Goal: Task Accomplishment & Management: Use online tool/utility

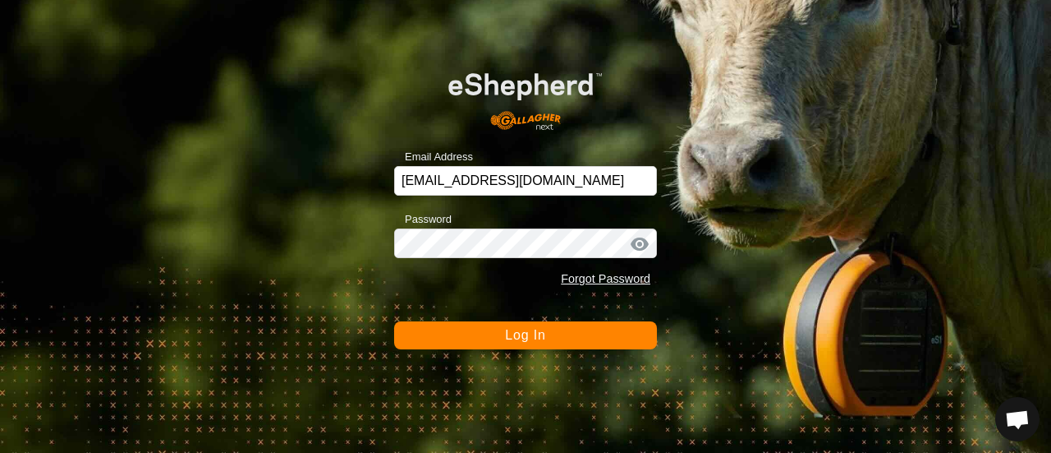
scroll to position [2474, 0]
click at [510, 329] on span "Log In" at bounding box center [525, 335] width 40 height 14
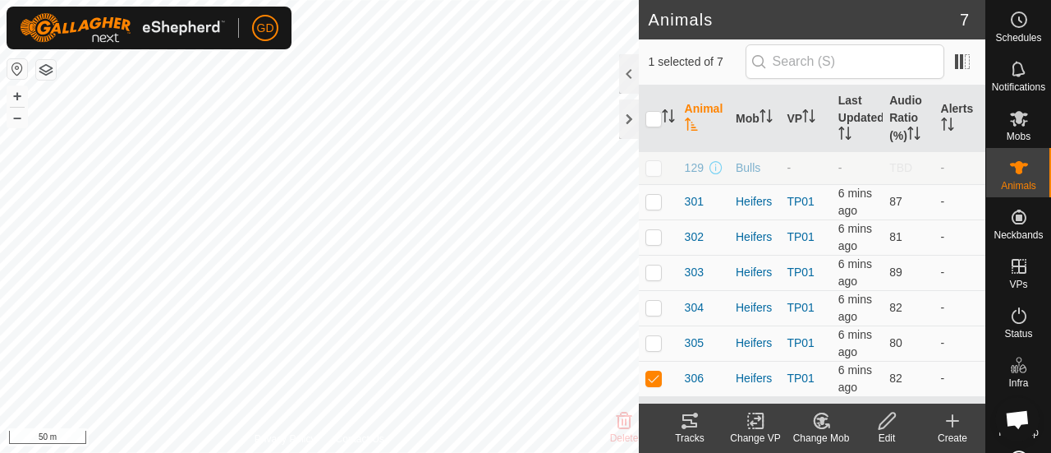
click at [688, 421] on icon at bounding box center [690, 421] width 20 height 20
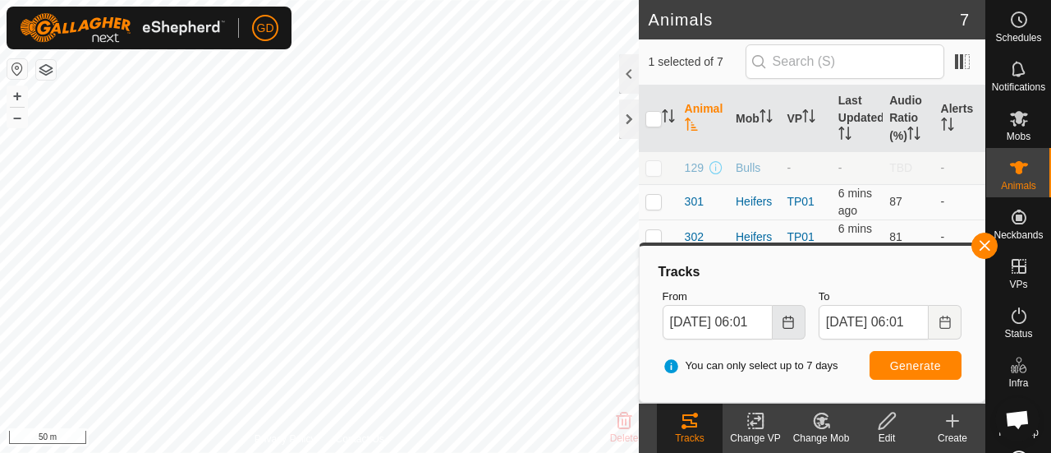
click at [789, 320] on icon "Choose Date" at bounding box center [788, 321] width 13 height 13
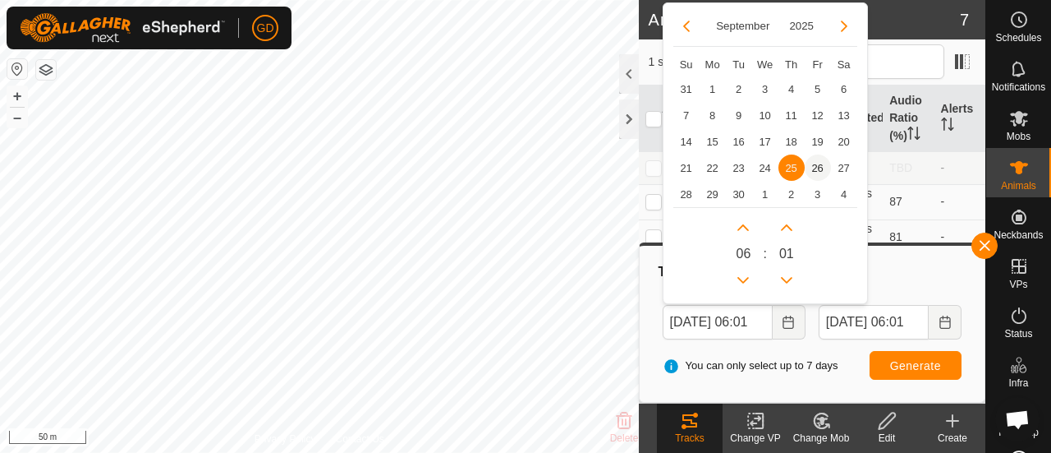
click at [810, 166] on span "26" at bounding box center [818, 167] width 26 height 26
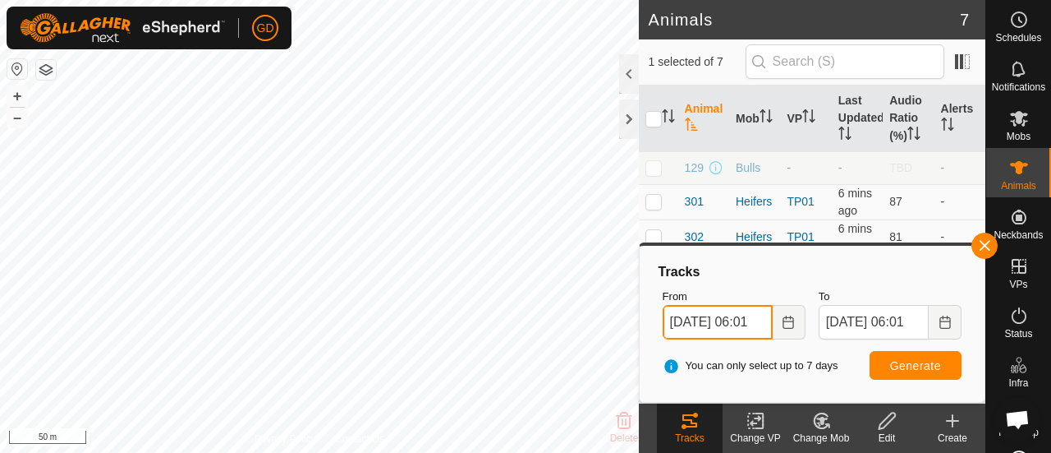
click at [748, 319] on input "[DATE] 06:01" at bounding box center [718, 322] width 110 height 35
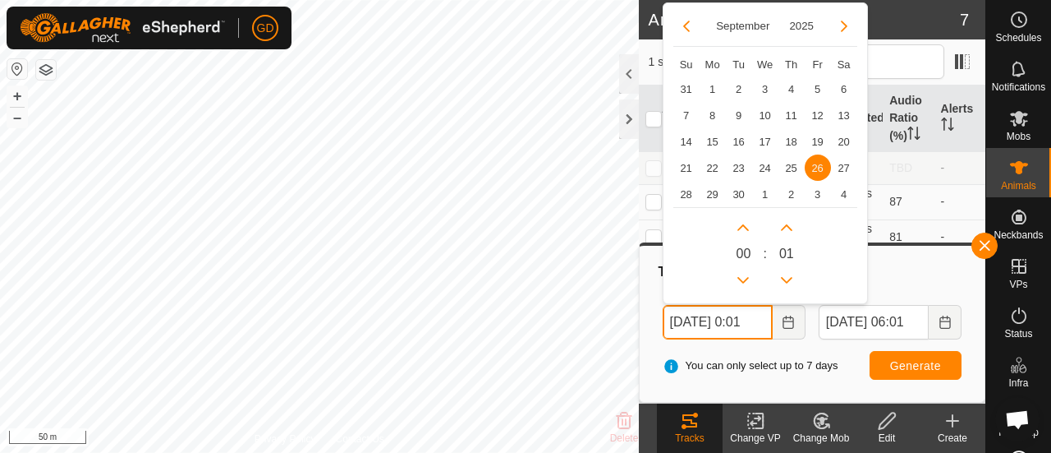
scroll to position [0, 7]
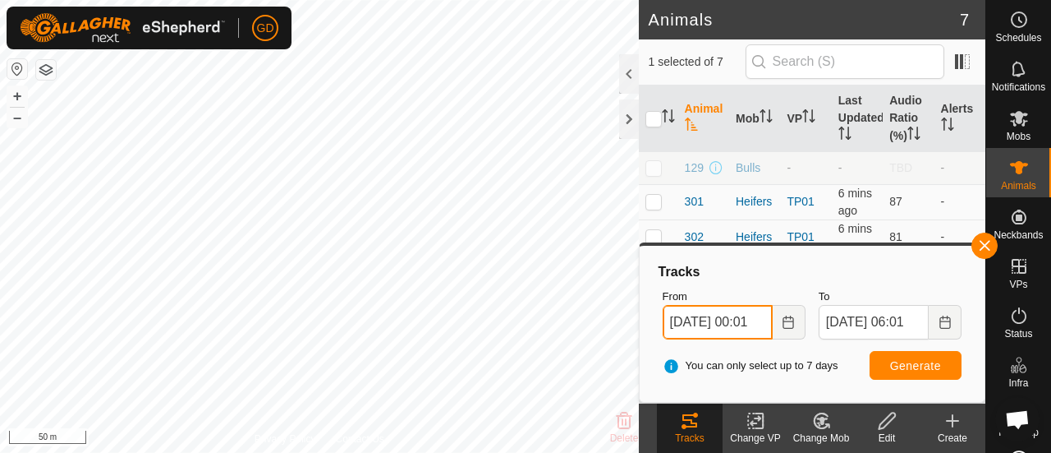
type input "[DATE] 00:01"
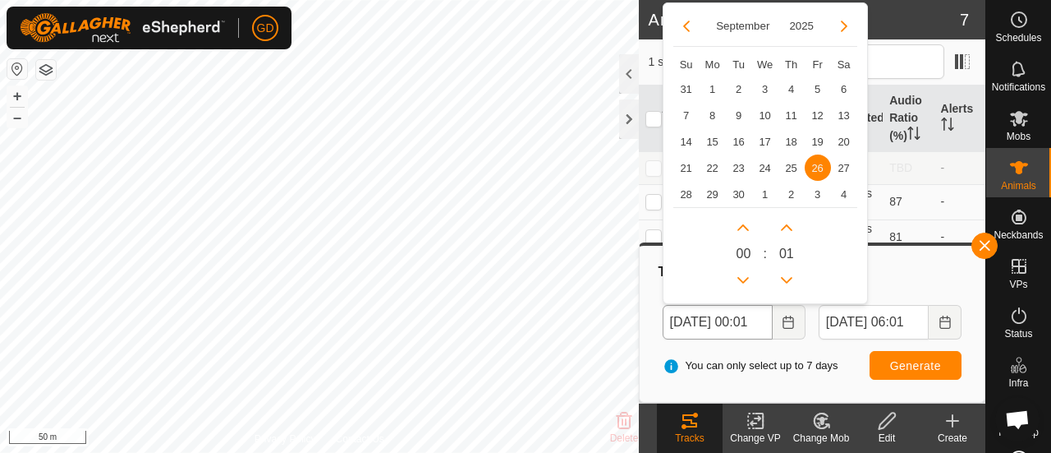
scroll to position [0, 0]
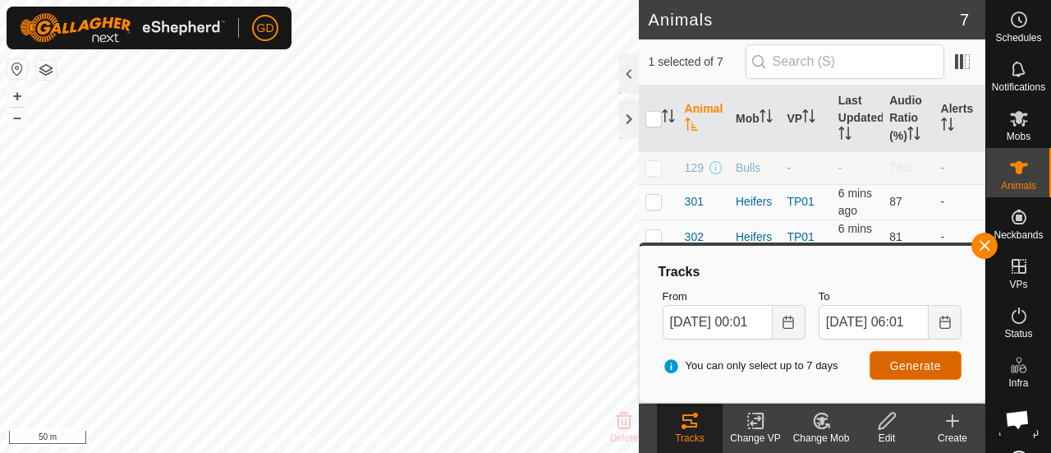
click at [916, 359] on span "Generate" at bounding box center [915, 365] width 51 height 13
click at [16, 94] on button "+" at bounding box center [17, 96] width 20 height 20
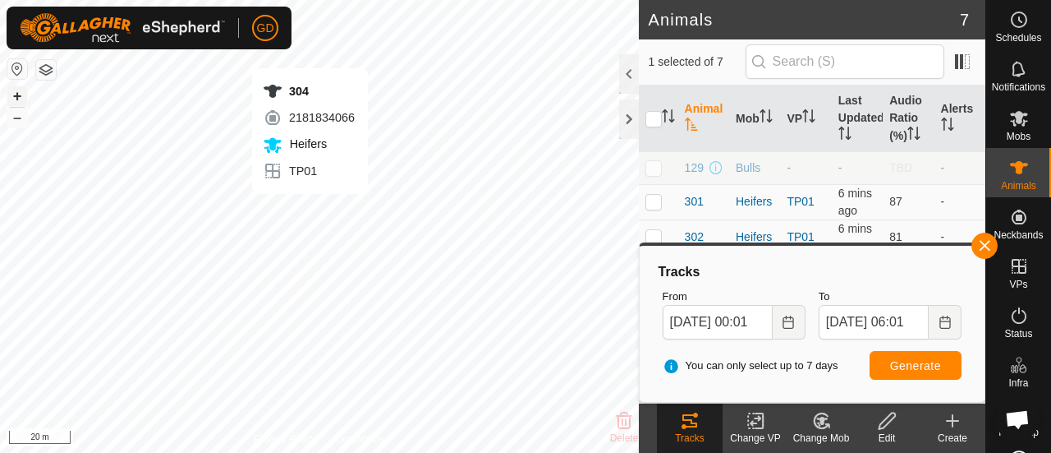
checkbox input "true"
checkbox input "false"
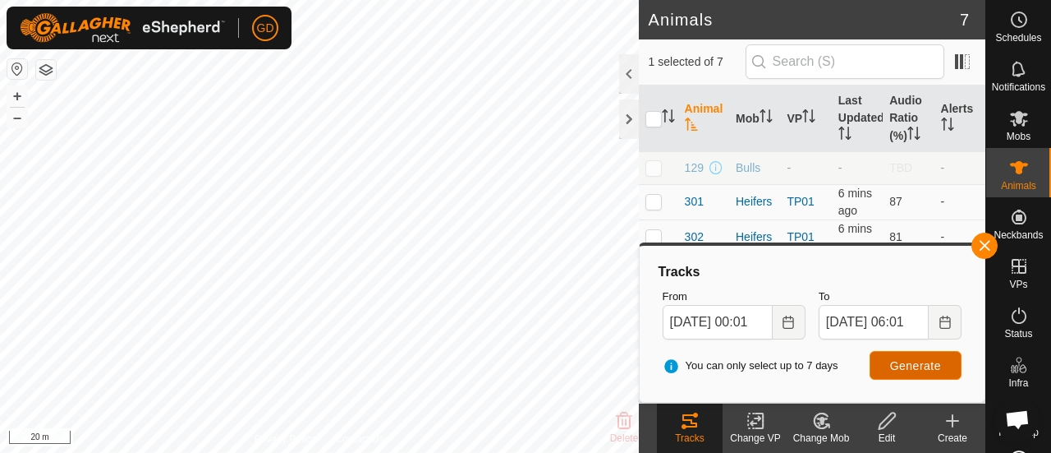
click at [909, 362] on span "Generate" at bounding box center [915, 365] width 51 height 13
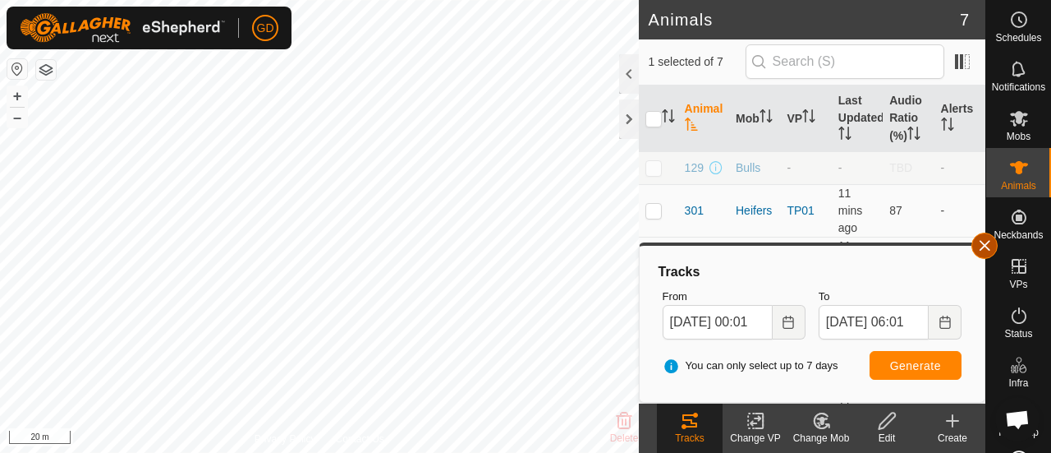
click at [981, 244] on button "button" at bounding box center [985, 245] width 26 height 26
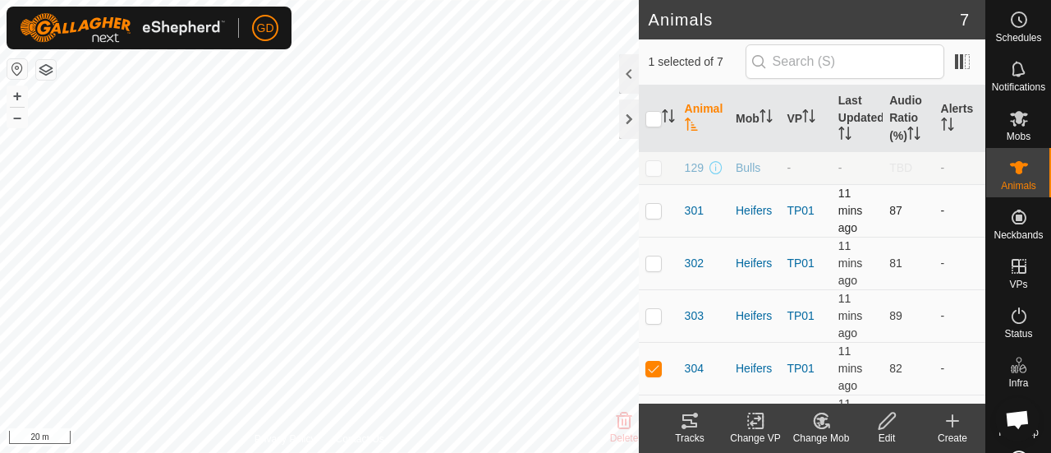
click at [652, 213] on p-checkbox at bounding box center [654, 210] width 16 height 13
checkbox input "true"
click at [688, 426] on icon at bounding box center [690, 420] width 15 height 13
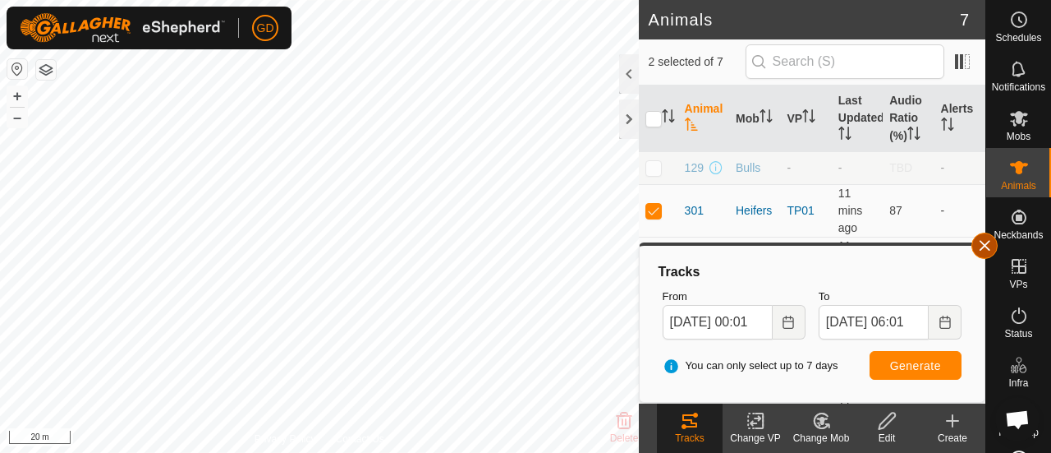
click at [975, 242] on button "button" at bounding box center [985, 245] width 26 height 26
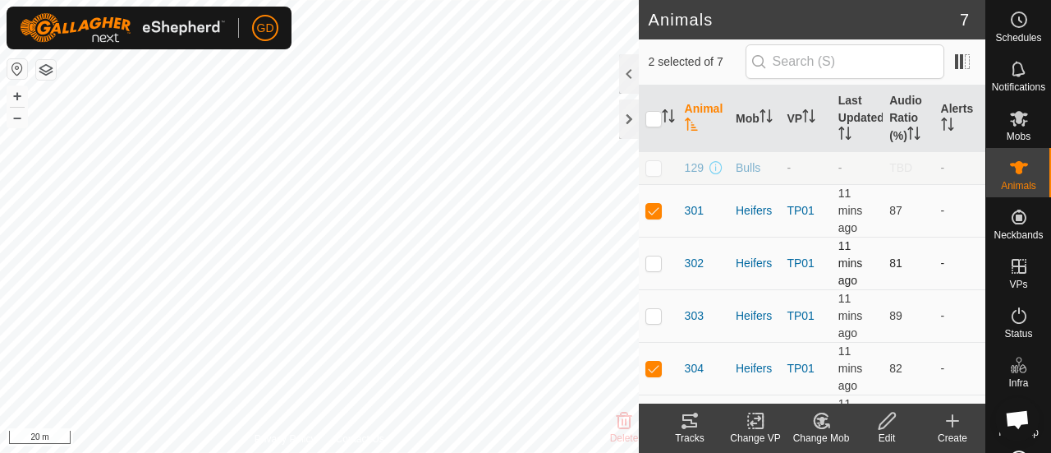
click at [654, 259] on p-checkbox at bounding box center [654, 262] width 16 height 13
checkbox input "true"
click at [652, 368] on p-checkbox at bounding box center [654, 367] width 16 height 13
checkbox input "false"
click at [690, 421] on icon at bounding box center [690, 421] width 20 height 20
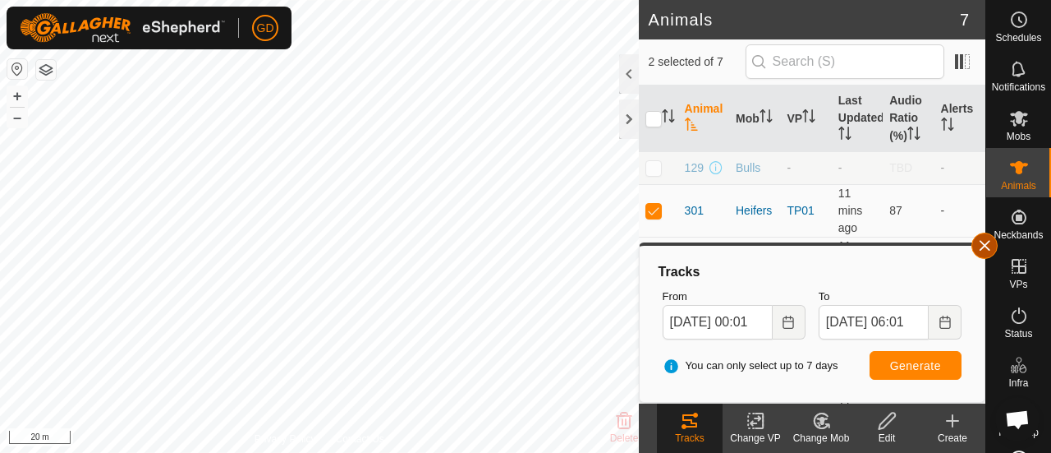
click at [987, 242] on button "button" at bounding box center [985, 245] width 26 height 26
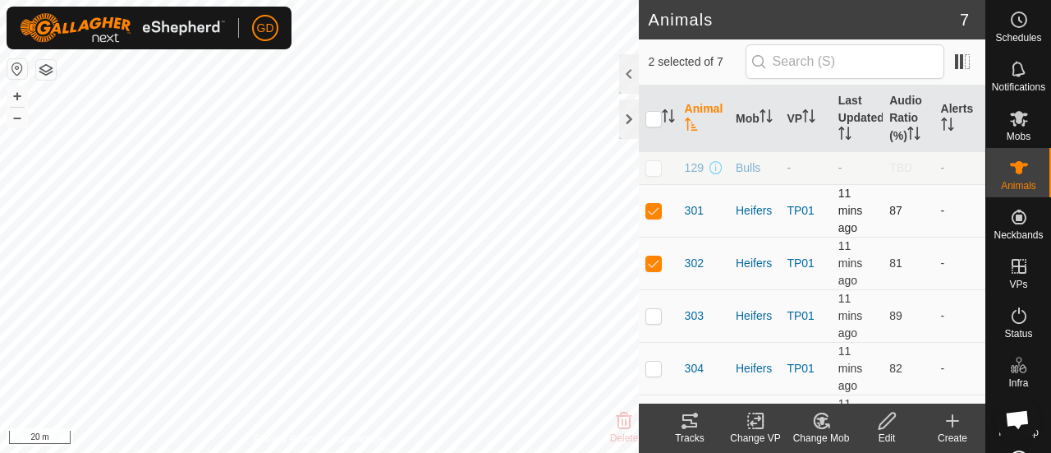
click at [654, 209] on p-checkbox at bounding box center [654, 210] width 16 height 13
checkbox input "false"
click at [693, 426] on icon at bounding box center [690, 420] width 15 height 13
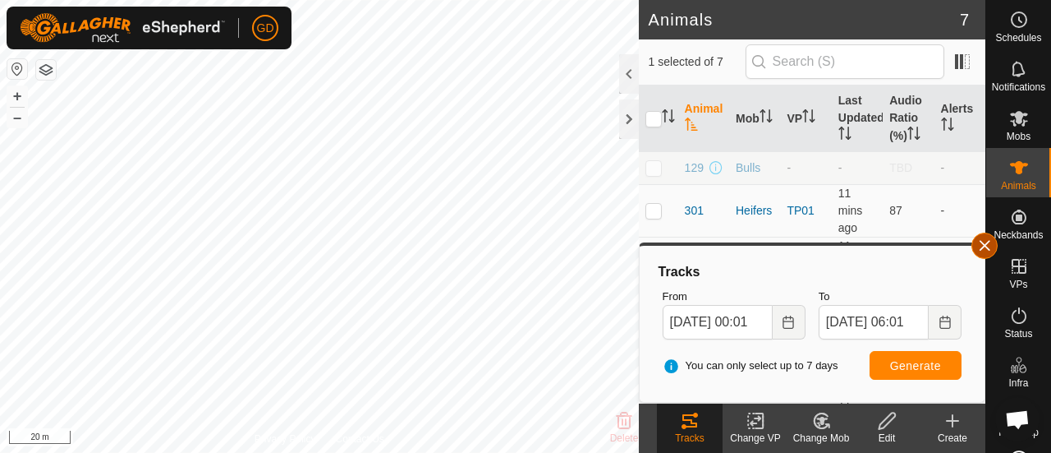
click at [981, 247] on button "button" at bounding box center [985, 245] width 26 height 26
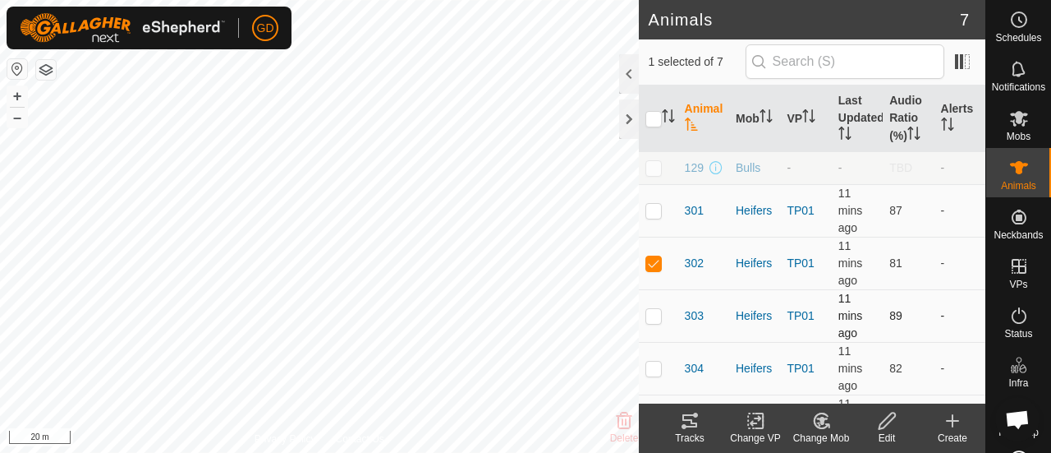
click at [656, 313] on p-checkbox at bounding box center [654, 315] width 16 height 13
checkbox input "true"
click at [655, 260] on p-checkbox at bounding box center [654, 262] width 16 height 13
checkbox input "false"
click at [681, 421] on icon at bounding box center [690, 421] width 20 height 20
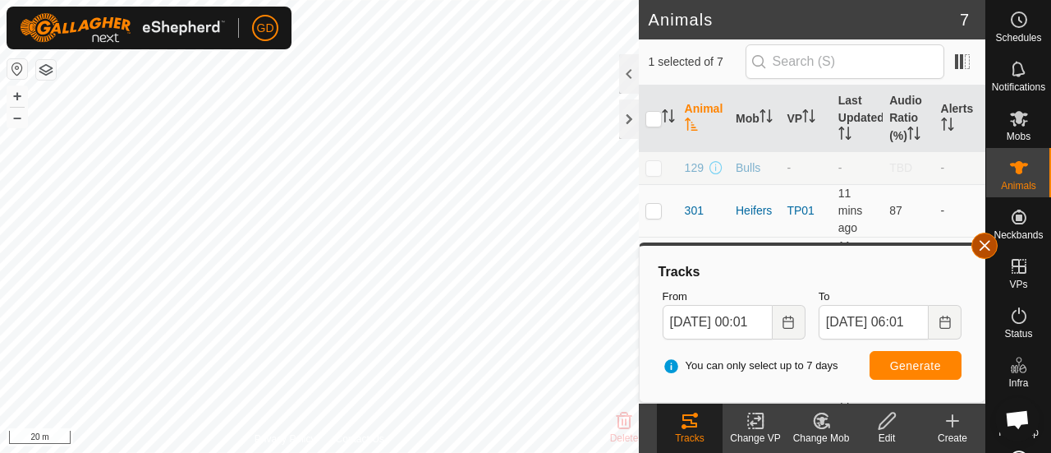
click at [987, 241] on button "button" at bounding box center [985, 245] width 26 height 26
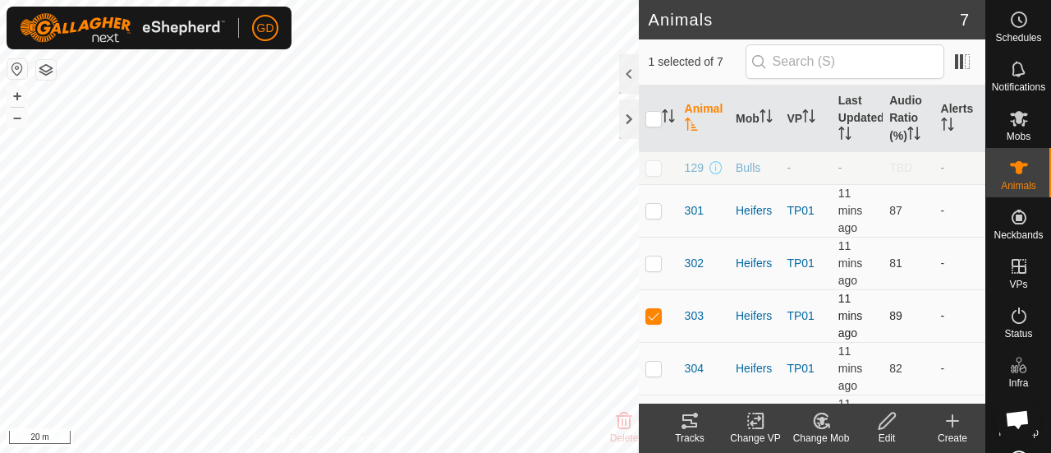
click at [648, 320] on td at bounding box center [658, 315] width 39 height 53
checkbox input "false"
click at [651, 364] on p-checkbox at bounding box center [654, 367] width 16 height 13
checkbox input "true"
click at [688, 420] on icon at bounding box center [690, 420] width 15 height 13
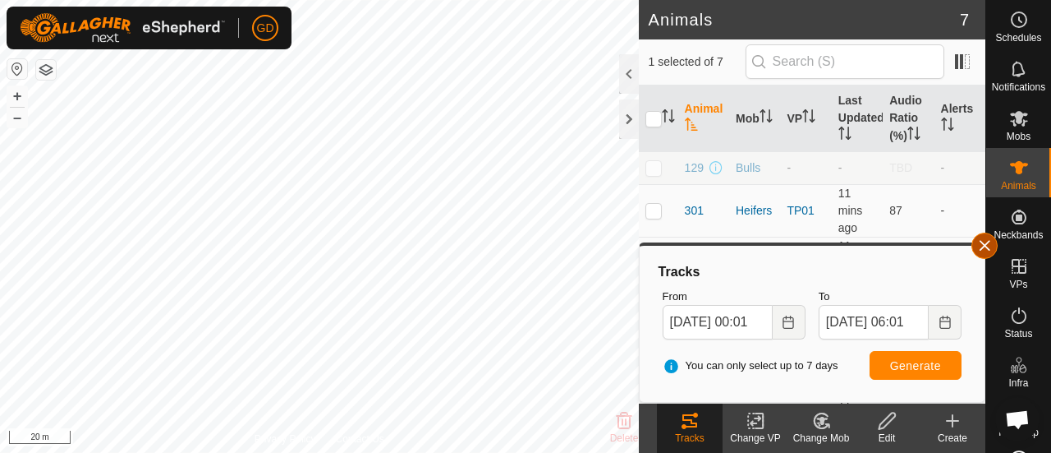
click at [979, 246] on button "button" at bounding box center [985, 245] width 26 height 26
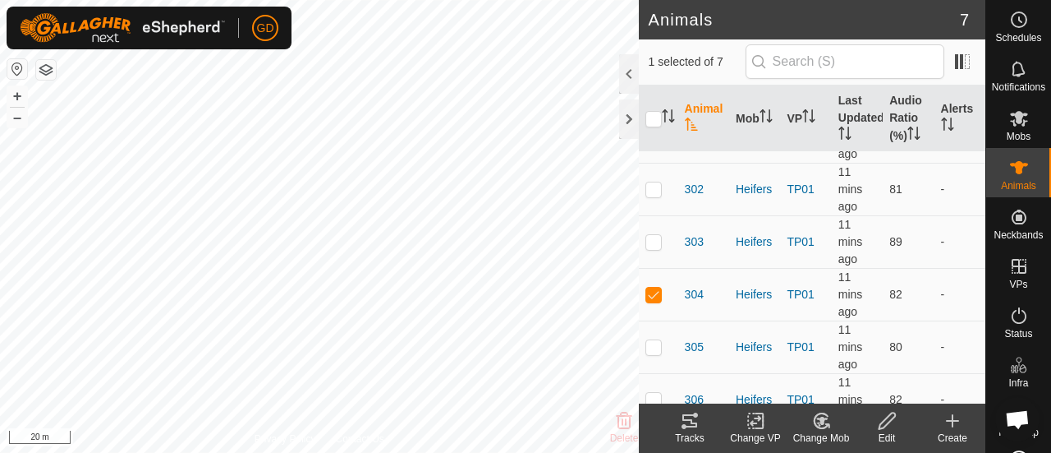
scroll to position [94, 0]
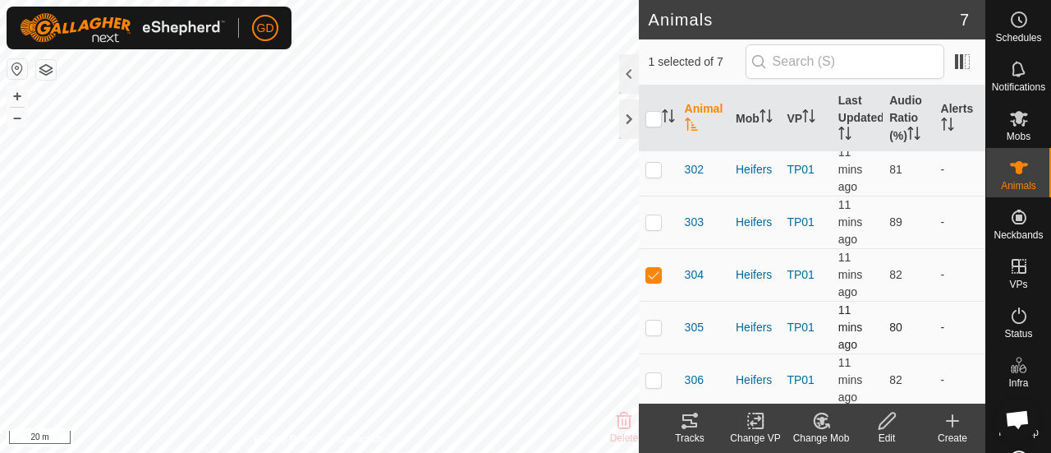
click at [654, 323] on p-checkbox at bounding box center [654, 326] width 16 height 13
checkbox input "true"
click at [656, 269] on p-checkbox at bounding box center [654, 274] width 16 height 13
checkbox input "false"
click at [689, 424] on icon at bounding box center [690, 421] width 20 height 20
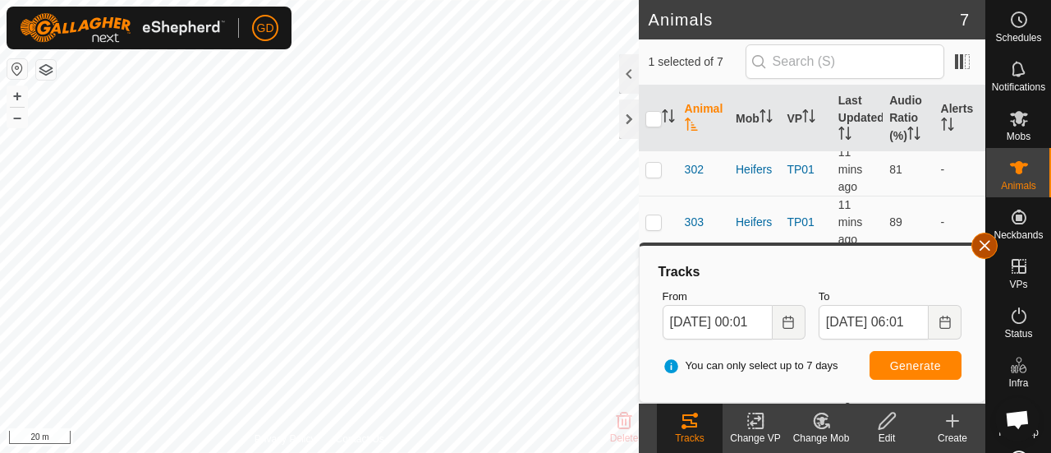
click at [982, 251] on button "button" at bounding box center [985, 245] width 26 height 26
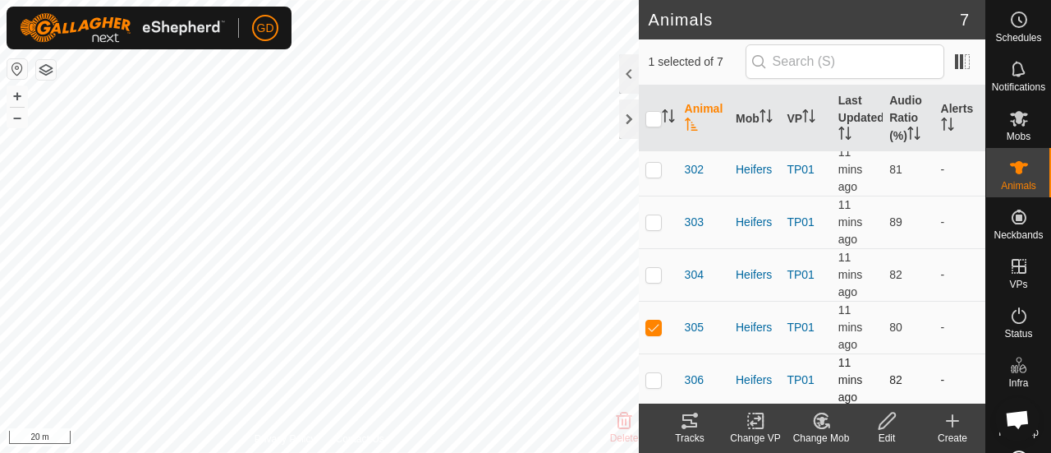
click at [654, 373] on p-checkbox at bounding box center [654, 379] width 16 height 13
checkbox input "true"
click at [651, 331] on td at bounding box center [658, 327] width 39 height 53
checkbox input "false"
click at [689, 426] on icon at bounding box center [690, 420] width 15 height 13
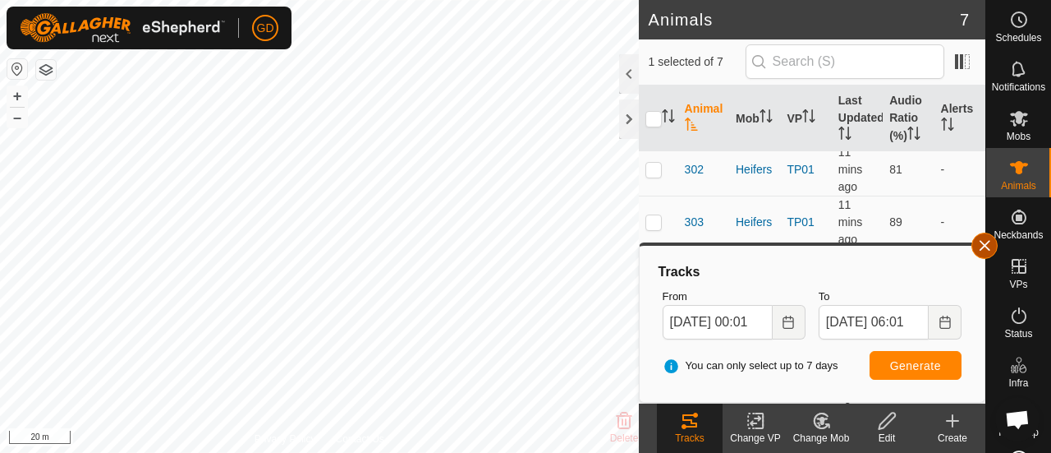
click at [986, 246] on button "button" at bounding box center [985, 245] width 26 height 26
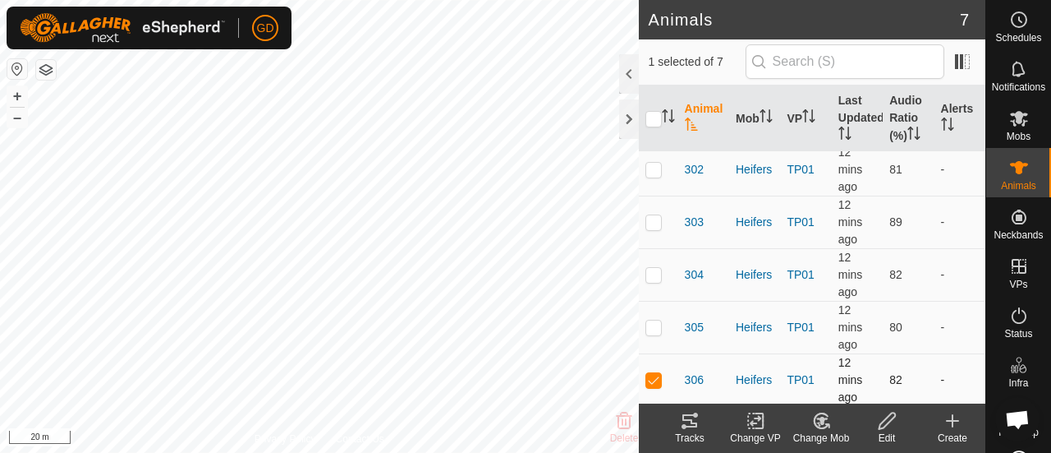
click at [651, 376] on p-checkbox at bounding box center [654, 379] width 16 height 13
checkbox input "false"
click at [623, 108] on div at bounding box center [629, 118] width 20 height 39
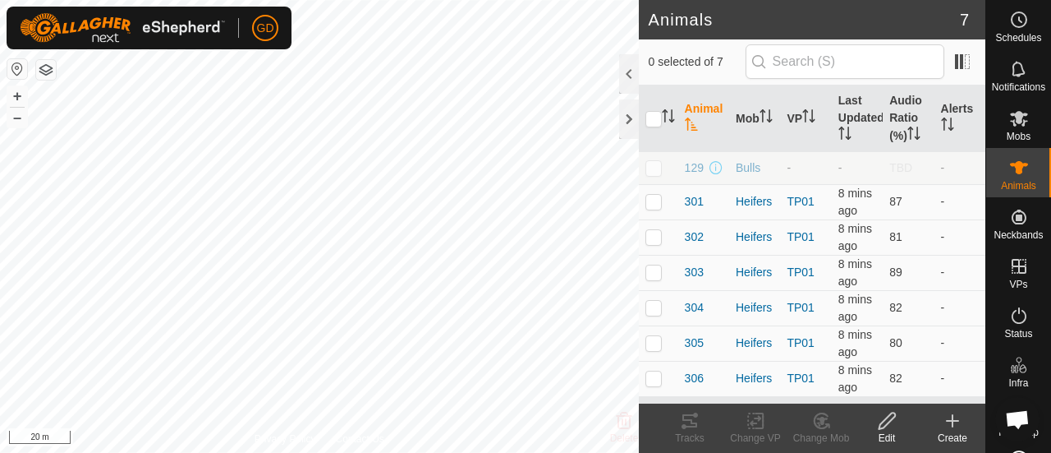
scroll to position [2474, 0]
